Goal: Information Seeking & Learning: Compare options

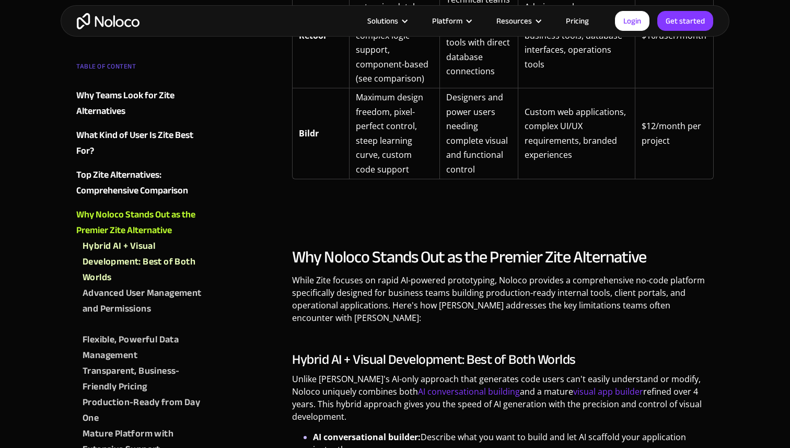
scroll to position [2159, 0]
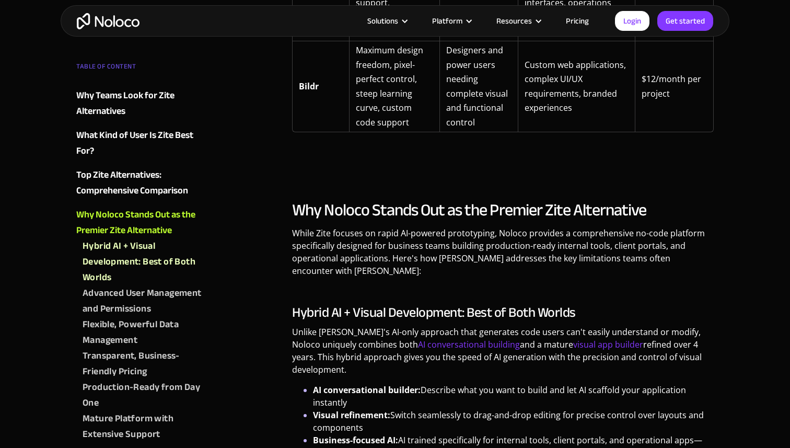
click at [114, 25] on img "home" at bounding box center [108, 21] width 63 height 16
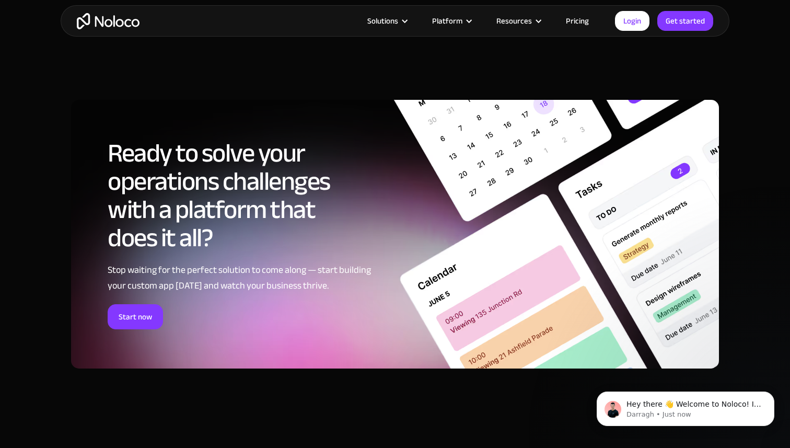
scroll to position [5777, 0]
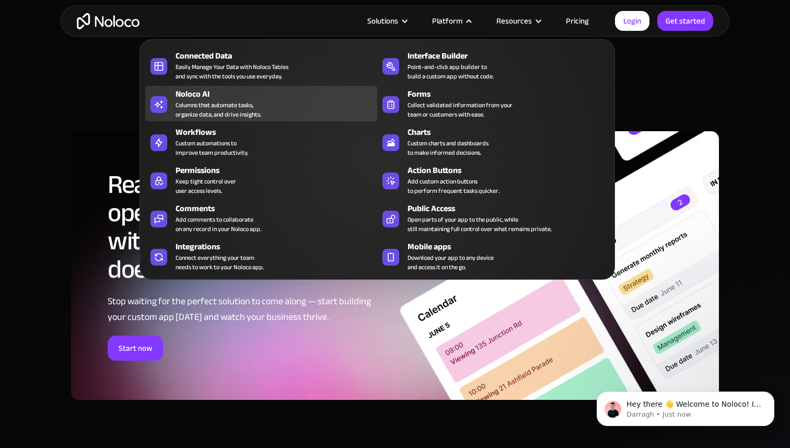
click at [237, 96] on div "Noloco AI" at bounding box center [279, 94] width 207 height 13
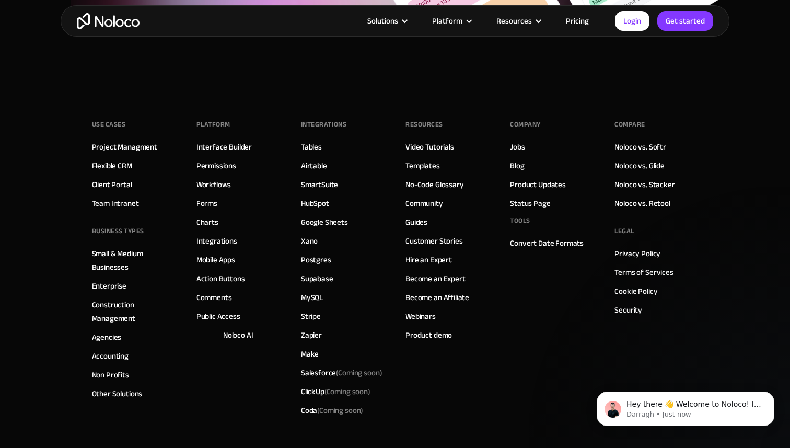
scroll to position [3776, 0]
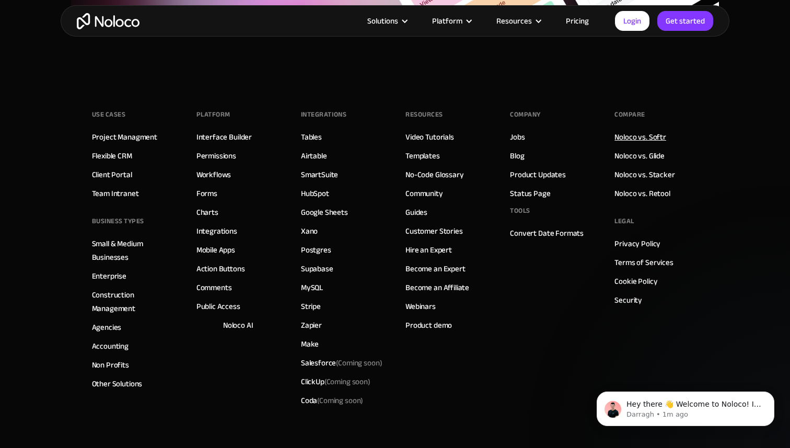
click at [649, 140] on link "Noloco vs. Softr" at bounding box center [641, 137] width 52 height 14
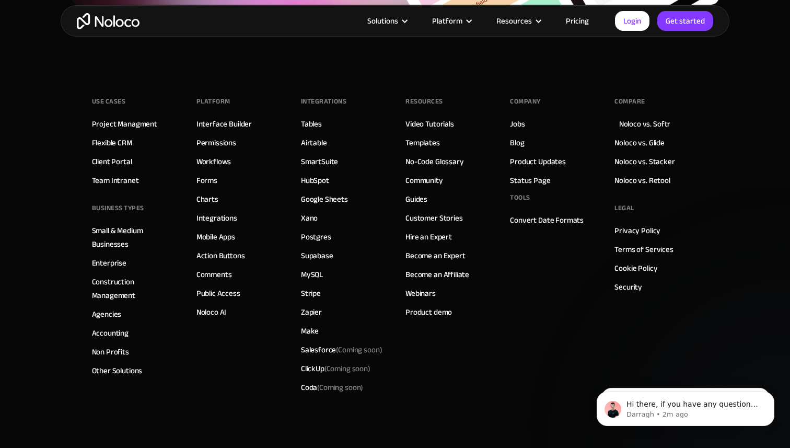
scroll to position [2984, 0]
click at [653, 163] on link "Noloco vs. Stacker" at bounding box center [645, 162] width 60 height 14
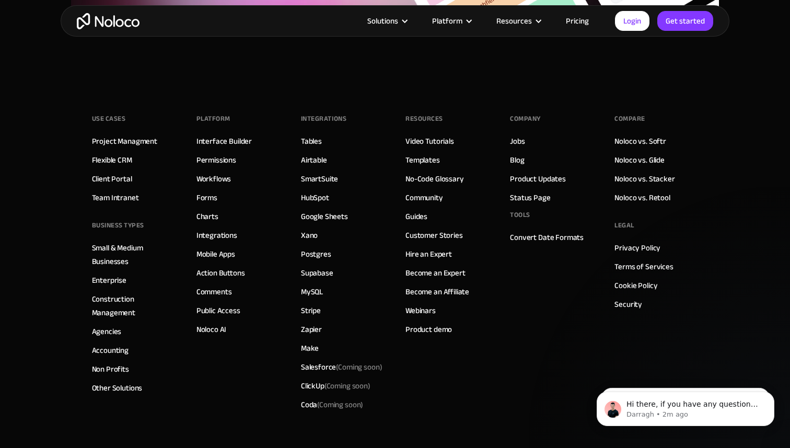
scroll to position [2930, 0]
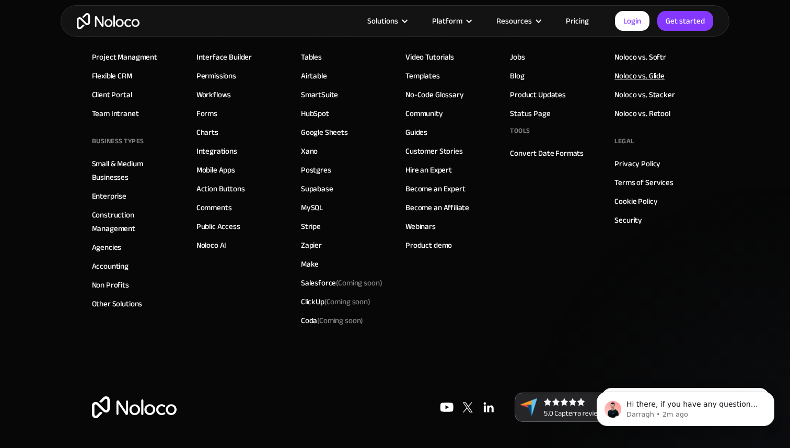
click at [650, 76] on link "Noloco vs. Glide" at bounding box center [640, 76] width 50 height 14
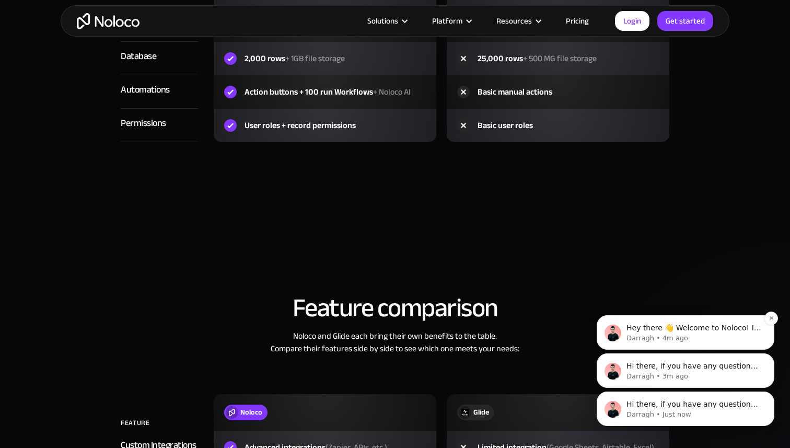
scroll to position [1340, 0]
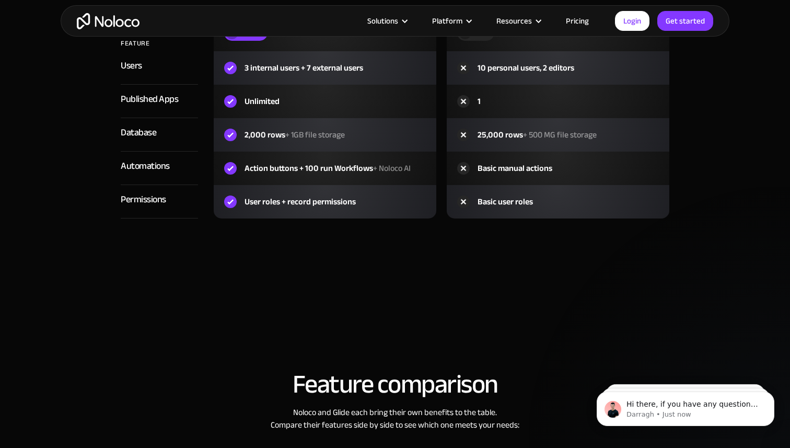
click at [587, 18] on link "Pricing" at bounding box center [577, 21] width 49 height 14
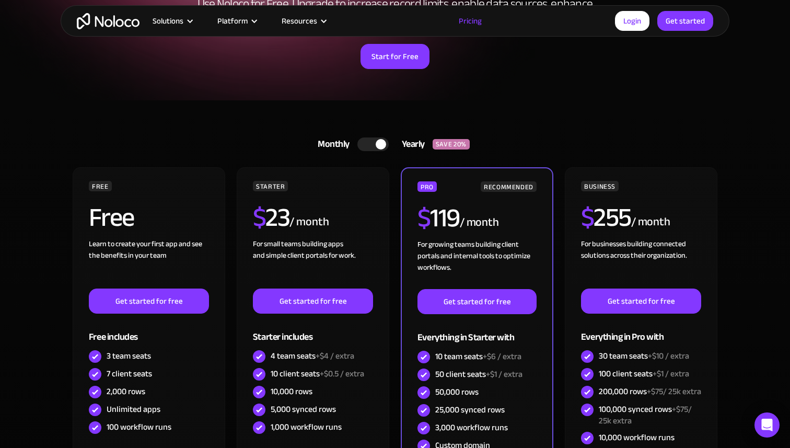
click at [376, 146] on div at bounding box center [381, 144] width 10 height 10
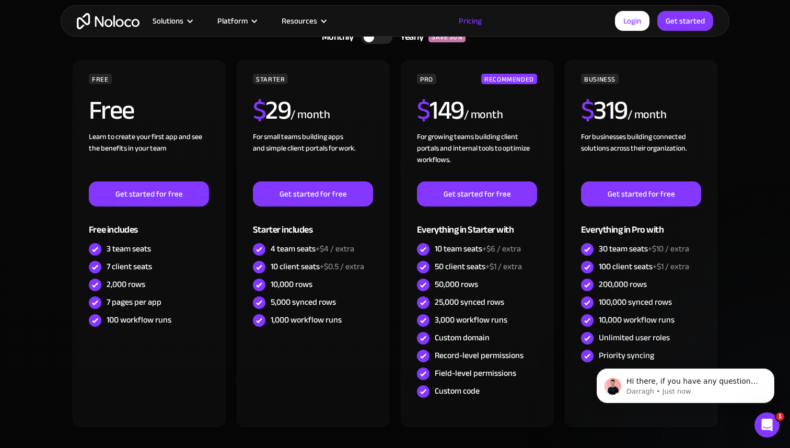
scroll to position [270, 0]
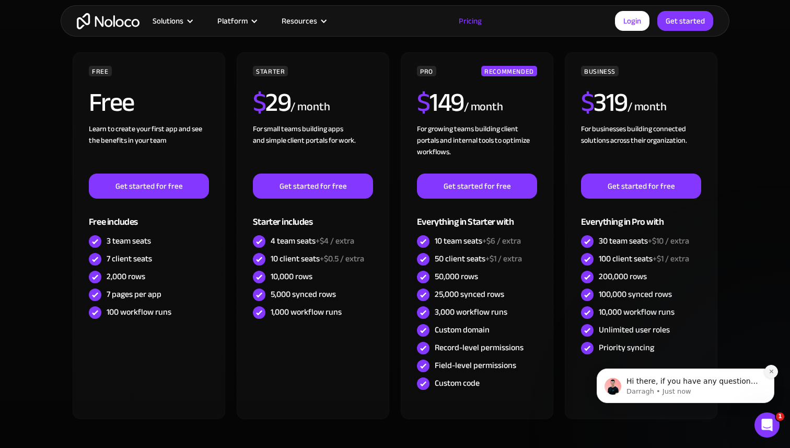
click at [772, 375] on button "Dismiss notification" at bounding box center [772, 372] width 14 height 14
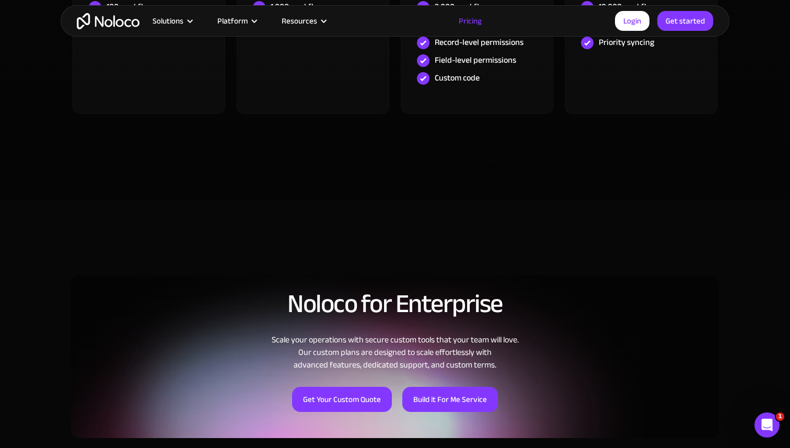
scroll to position [393, 0]
